Goal: Navigation & Orientation: Understand site structure

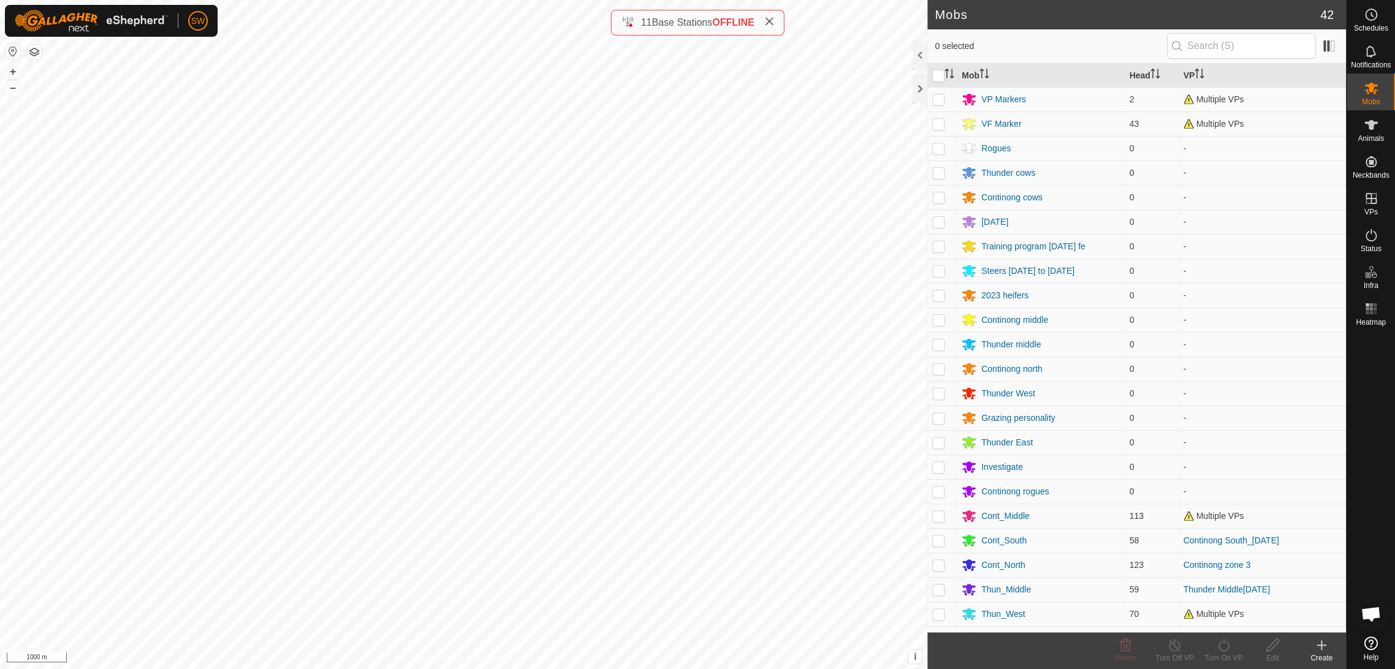
click at [773, 25] on icon at bounding box center [769, 22] width 10 height 10
click at [1368, 51] on icon at bounding box center [1371, 51] width 15 height 15
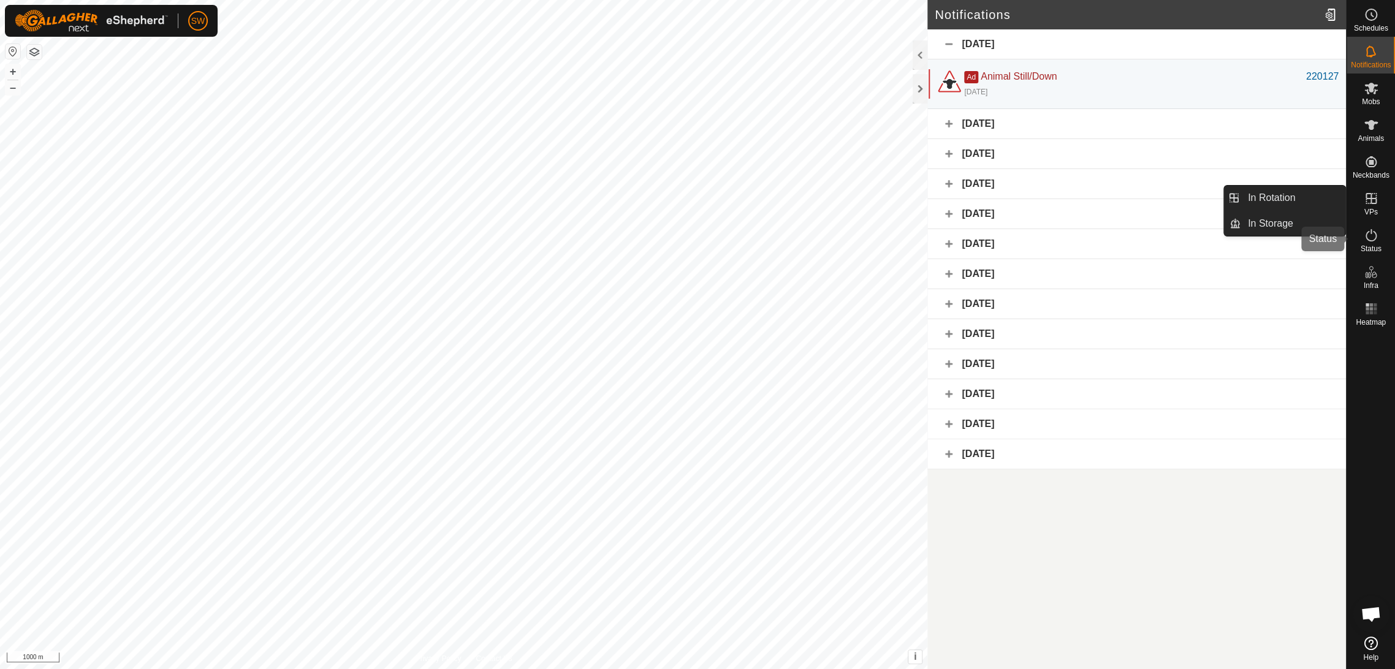
drag, startPoint x: 1372, startPoint y: 185, endPoint x: 1369, endPoint y: 225, distance: 40.6
click at [1369, 226] on es-activation-svg-icon at bounding box center [1371, 236] width 22 height 20
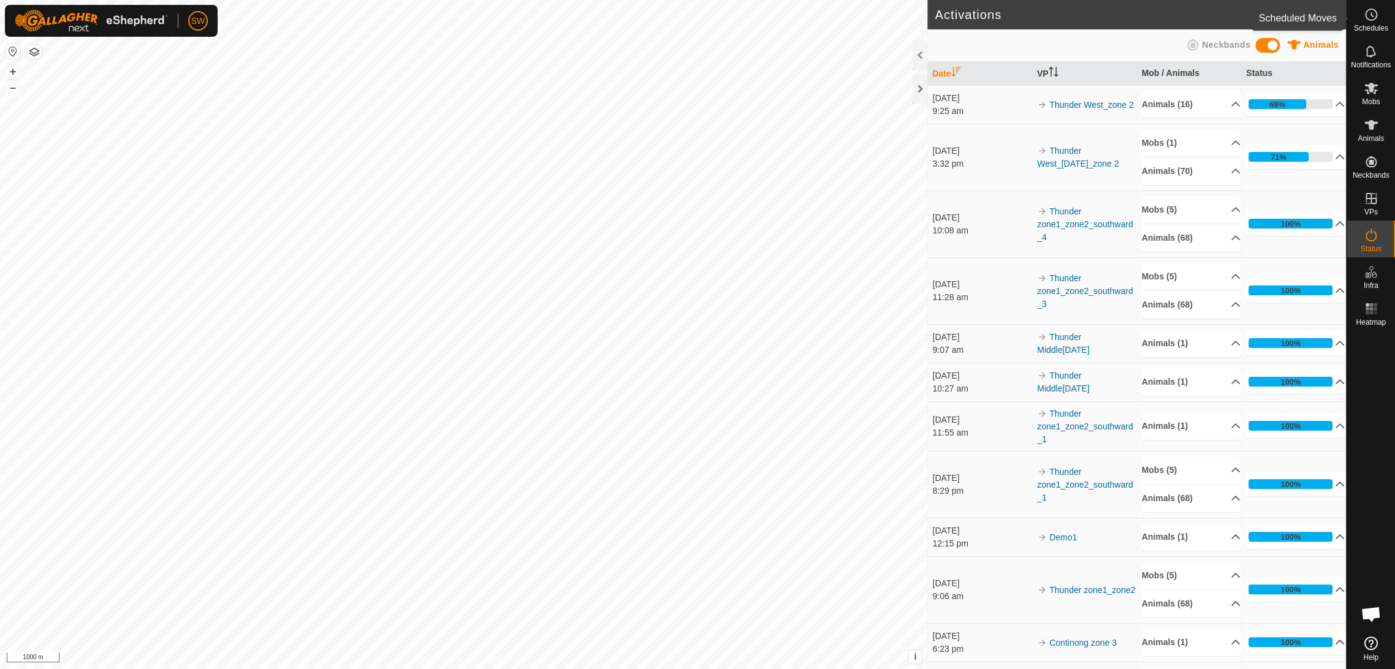
click at [1371, 23] on es-schedule-vp-svg-icon at bounding box center [1371, 15] width 22 height 20
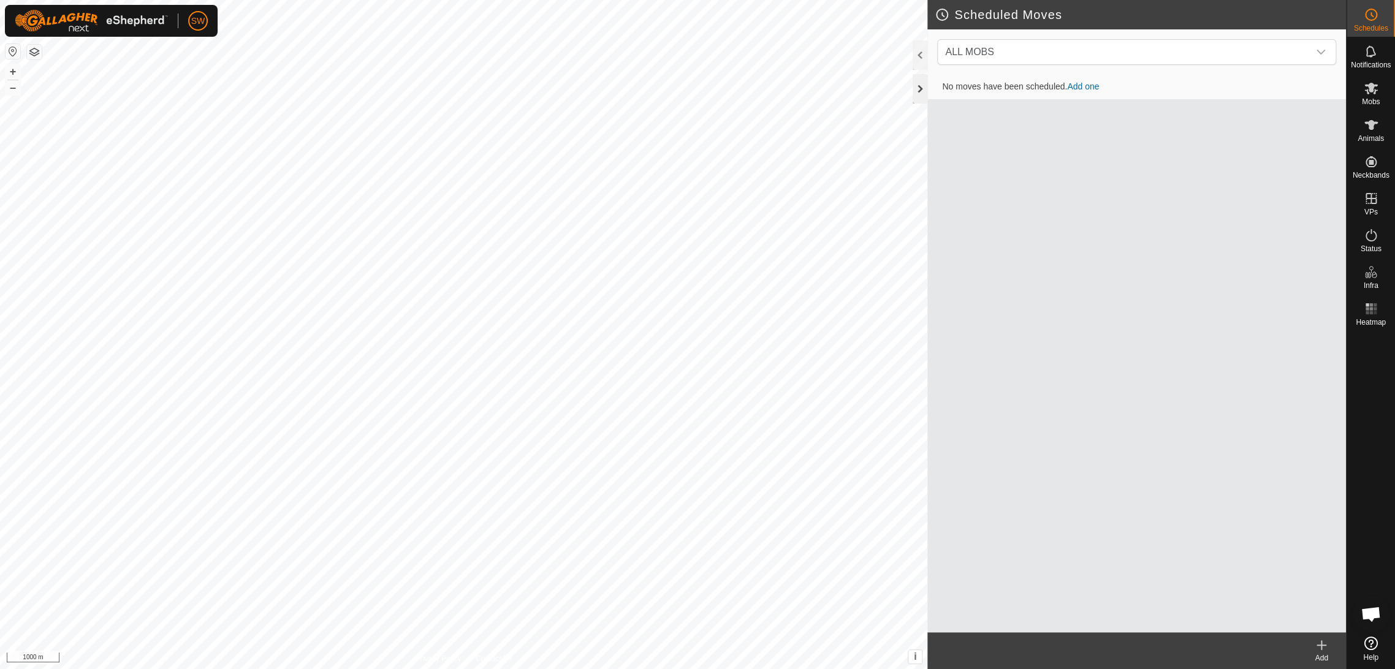
click at [921, 93] on div at bounding box center [920, 88] width 15 height 29
